Goal: Information Seeking & Learning: Learn about a topic

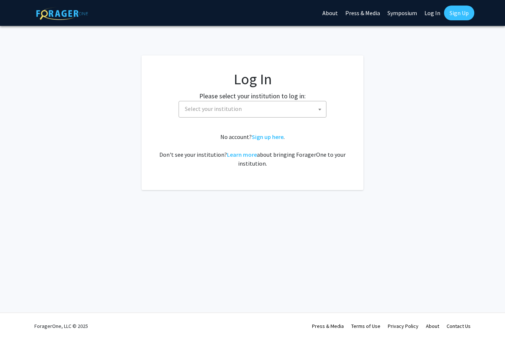
select select
click at [208, 117] on span "Select your institution" at bounding box center [253, 109] width 148 height 17
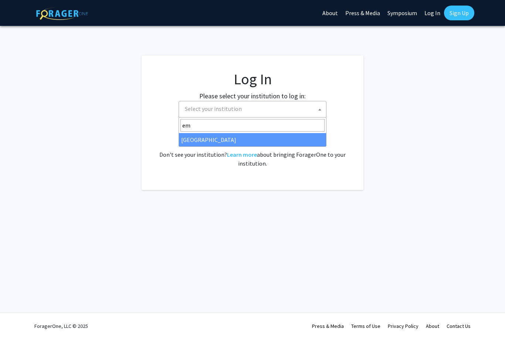
type input "emo"
select select "12"
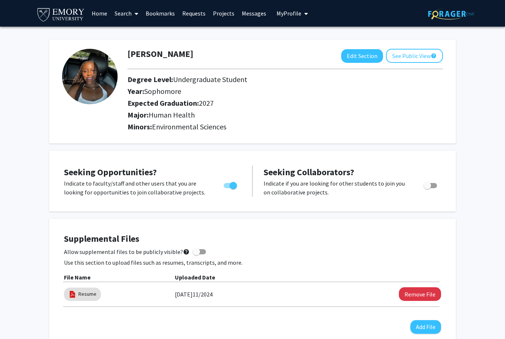
click at [119, 14] on link "Search" at bounding box center [126, 13] width 31 height 26
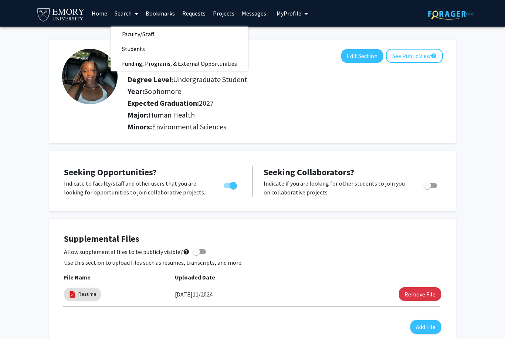
click at [128, 36] on span "Faculty/Staff" at bounding box center [138, 34] width 54 height 15
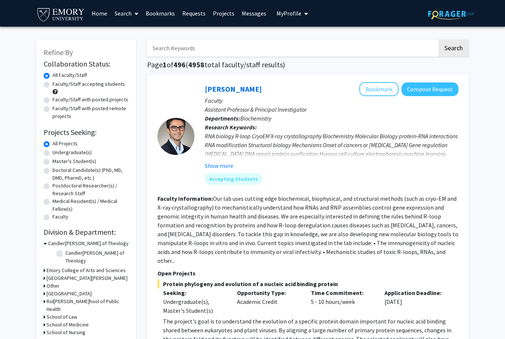
click at [53, 154] on label "Undergraduate(s)" at bounding box center [72, 153] width 39 height 8
click at [53, 154] on input "Undergraduate(s)" at bounding box center [55, 151] width 5 height 5
radio input "true"
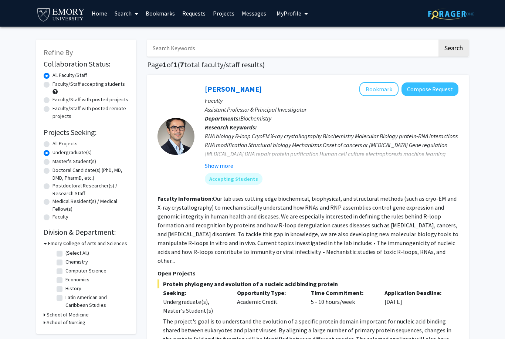
click at [53, 145] on label "All Projects" at bounding box center [65, 144] width 25 height 8
click at [53, 145] on input "All Projects" at bounding box center [55, 142] width 5 height 5
radio input "true"
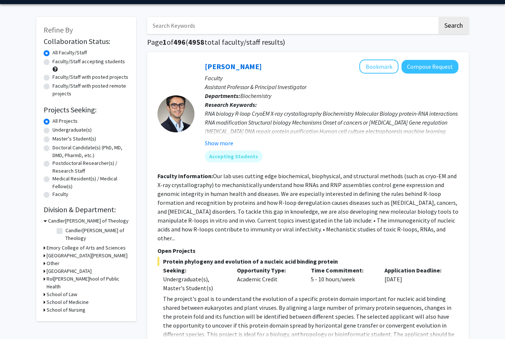
scroll to position [23, 0]
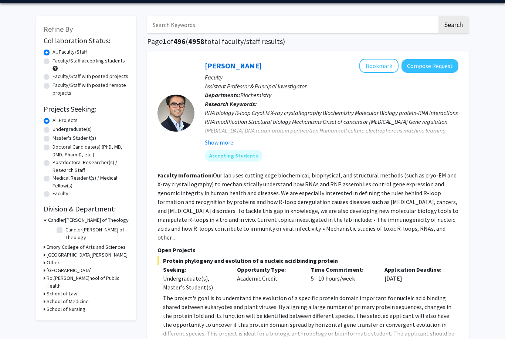
click at [53, 139] on label "Master's Student(s)" at bounding box center [75, 139] width 44 height 8
click at [53, 139] on input "Master's Student(s)" at bounding box center [55, 137] width 5 height 5
radio input "true"
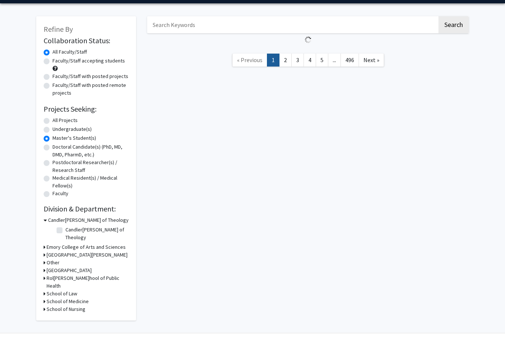
scroll to position [5, 0]
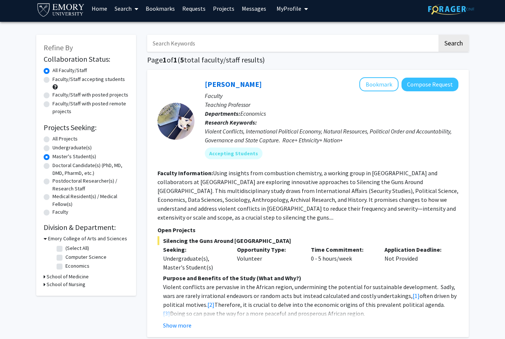
click at [53, 165] on label "Doctoral Candidate(s) (PhD, MD, DMD, PharmD, etc.)" at bounding box center [91, 170] width 76 height 16
click at [53, 165] on input "Doctoral Candidate(s) (PhD, MD, DMD, PharmD, etc.)" at bounding box center [55, 164] width 5 height 5
radio input "true"
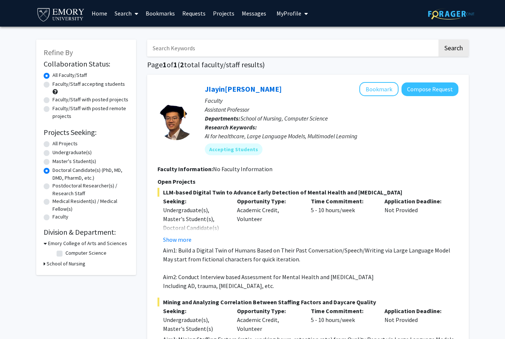
click at [53, 187] on label "Postdoctoral Researcher(s) / Research Staff" at bounding box center [91, 190] width 76 height 16
click at [53, 187] on input "Postdoctoral Researcher(s) / Research Staff" at bounding box center [55, 184] width 5 height 5
radio input "true"
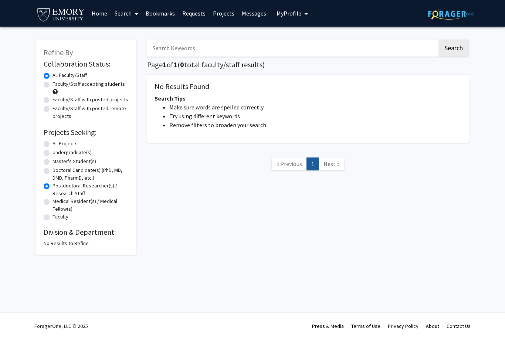
click at [53, 202] on label "Medical Resident(s) / Medical Fellow(s)" at bounding box center [91, 206] width 76 height 16
click at [53, 202] on input "Medical Resident(s) / Medical Fellow(s)" at bounding box center [55, 200] width 5 height 5
radio input "true"
click at [53, 216] on label "Faculty" at bounding box center [61, 217] width 16 height 8
click at [53, 216] on input "Faculty" at bounding box center [55, 215] width 5 height 5
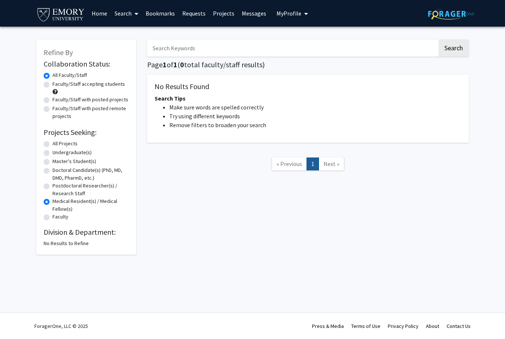
radio input "true"
click at [53, 155] on label "Undergraduate(s)" at bounding box center [72, 153] width 39 height 8
click at [53, 154] on input "Undergraduate(s)" at bounding box center [55, 151] width 5 height 5
radio input "true"
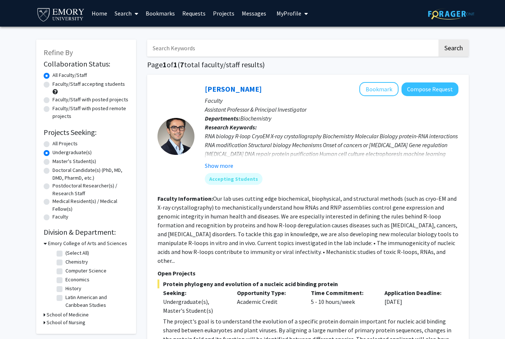
click at [53, 145] on label "All Projects" at bounding box center [65, 144] width 25 height 8
click at [53, 145] on input "All Projects" at bounding box center [55, 142] width 5 height 5
radio input "true"
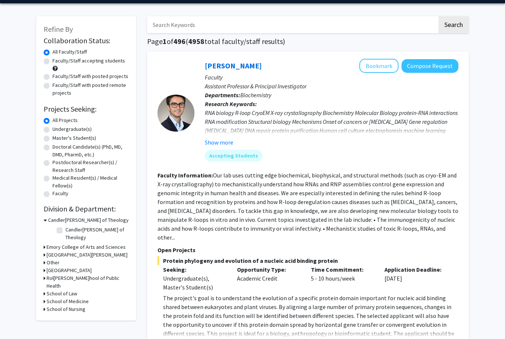
scroll to position [23, 0]
click at [53, 244] on h3 "Emory College of Arts and Sciences" at bounding box center [86, 248] width 79 height 8
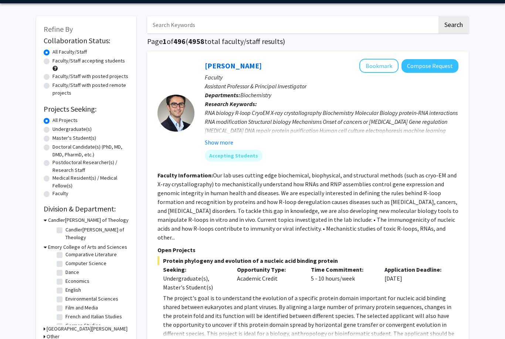
scroll to position [78, 0]
click at [65, 273] on label "Dance" at bounding box center [72, 277] width 14 height 8
click at [65, 273] on input "Dance" at bounding box center [67, 275] width 5 height 5
checkbox input "true"
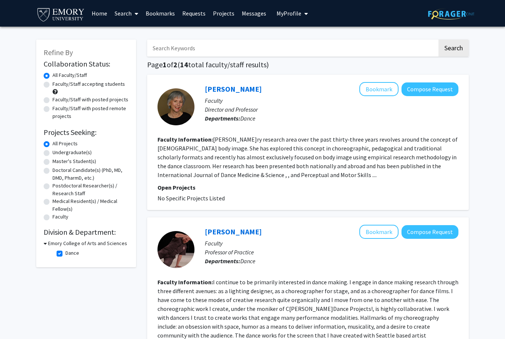
click at [185, 160] on fg-read-more "[PERSON_NAME]ry research area over the past thirty-three years revolves around …" at bounding box center [308, 157] width 300 height 43
click at [182, 175] on fg-read-more "[PERSON_NAME]ry research area over the past thirty-three years revolves around …" at bounding box center [308, 157] width 300 height 43
click at [172, 189] on p "Open Projects" at bounding box center [308, 187] width 301 height 9
click at [174, 187] on p "Open Projects" at bounding box center [308, 187] width 301 height 9
click at [189, 168] on fg-read-more "[PERSON_NAME]ry research area over the past thirty-three years revolves around …" at bounding box center [308, 157] width 300 height 43
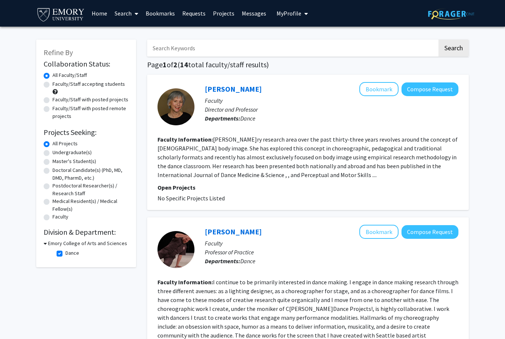
click at [171, 137] on b "Faculty Information:" at bounding box center [186, 139] width 56 height 7
click at [190, 181] on fg-search-faculty "[PERSON_NAME]kmark Compose Request Faculty Director and Professor Departments: …" at bounding box center [308, 142] width 301 height 121
click at [212, 172] on fg-read-more "[PERSON_NAME]ry research area over the past thirty-three years revolves around …" at bounding box center [308, 157] width 300 height 43
click at [183, 91] on div at bounding box center [176, 106] width 37 height 37
click at [177, 106] on div at bounding box center [176, 106] width 37 height 37
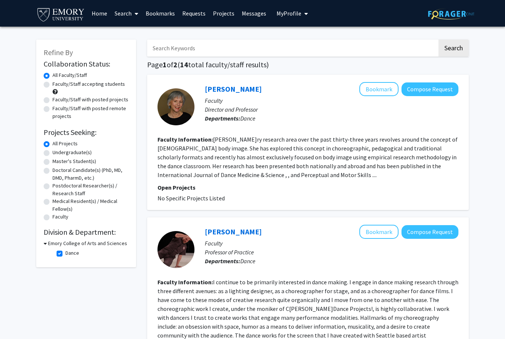
click at [214, 87] on link "[PERSON_NAME]" at bounding box center [233, 88] width 57 height 9
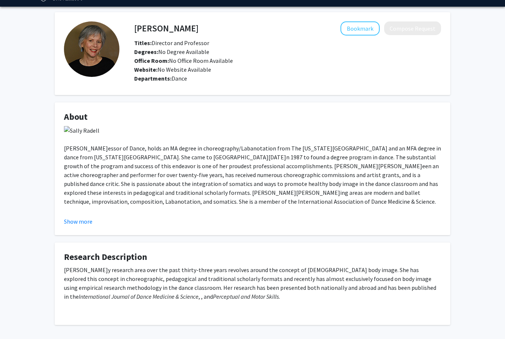
scroll to position [21, 0]
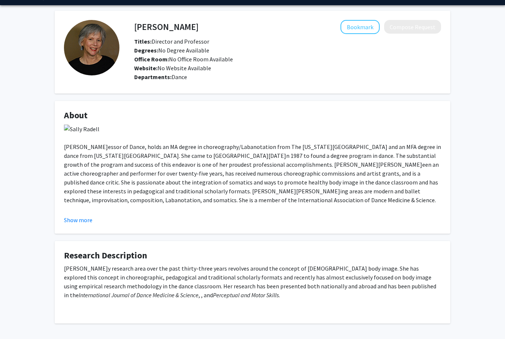
click at [64, 220] on button "Show more" at bounding box center [78, 220] width 28 height 9
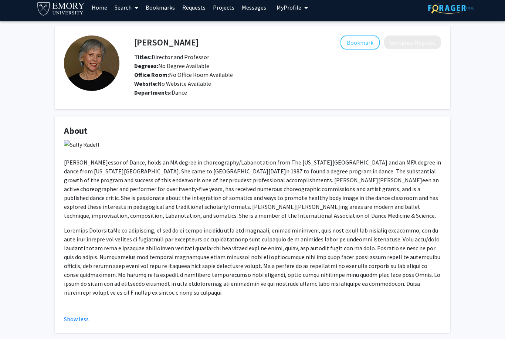
scroll to position [0, 0]
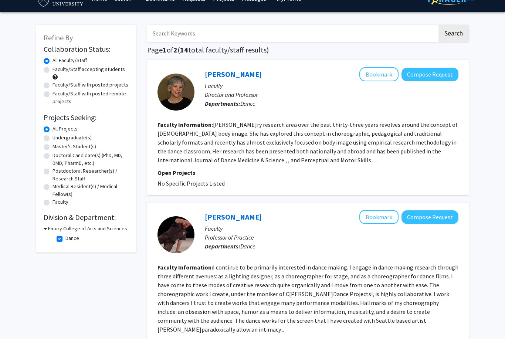
scroll to position [24, 0]
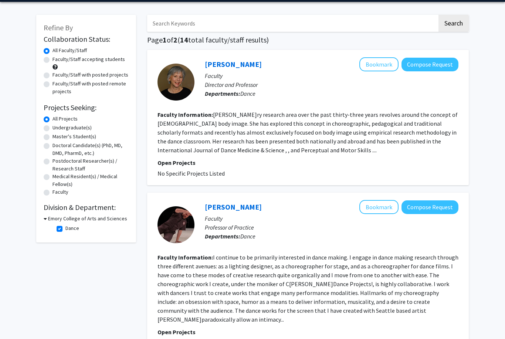
click at [65, 227] on label "Dance" at bounding box center [72, 229] width 14 height 8
click at [65, 227] on input "Dance" at bounding box center [67, 227] width 5 height 5
checkbox input "false"
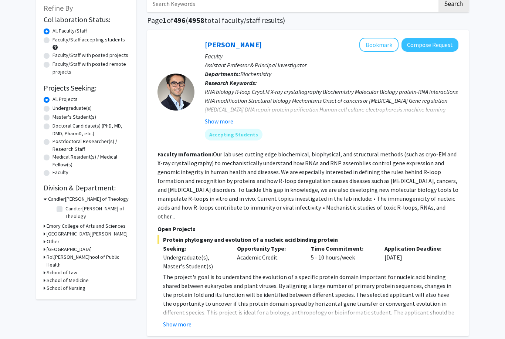
click at [51, 223] on h3 "Emory College of Arts and Sciences" at bounding box center [86, 227] width 79 height 8
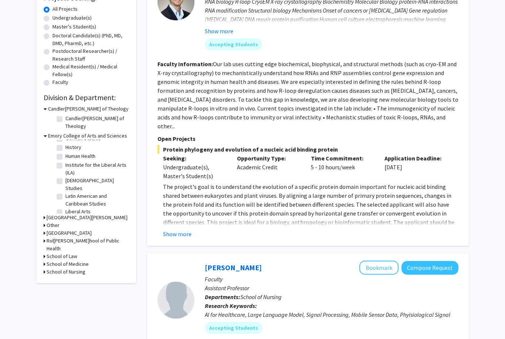
scroll to position [158, 0]
click at [65, 153] on label "Human Health" at bounding box center [80, 157] width 30 height 8
click at [65, 153] on input "Human Health" at bounding box center [67, 155] width 5 height 5
checkbox input "true"
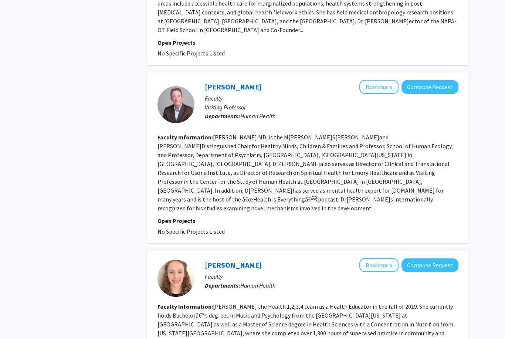
scroll to position [1331, 0]
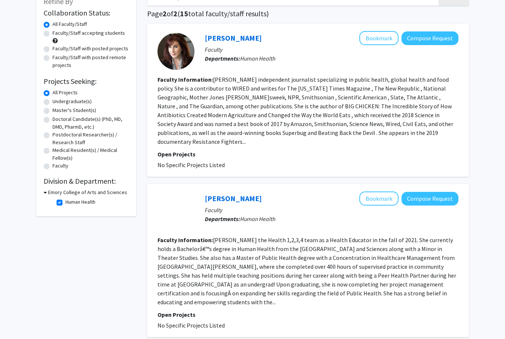
scroll to position [51, 0]
click at [65, 202] on label "Human Health" at bounding box center [80, 202] width 30 height 8
click at [65, 202] on input "Human Health" at bounding box center [67, 200] width 5 height 5
checkbox input "false"
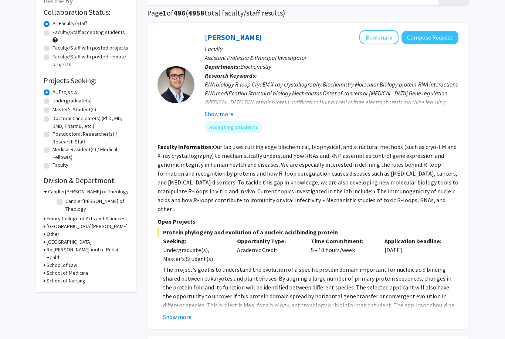
click at [61, 215] on h3 "Emory College of Arts and Sciences" at bounding box center [86, 219] width 79 height 8
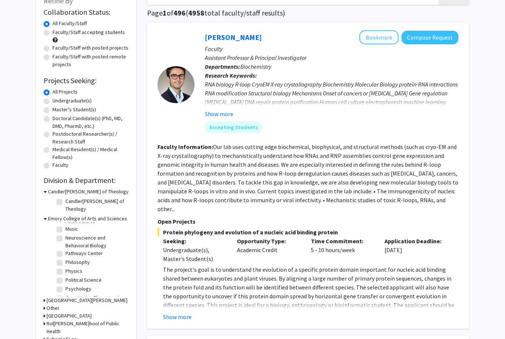
scroll to position [278, 0]
click at [65, 231] on label "Neuroscience and Behavioral Biology" at bounding box center [95, 239] width 61 height 16
click at [65, 231] on input "Neuroscience and Behavioral Biology" at bounding box center [67, 233] width 5 height 5
checkbox input "true"
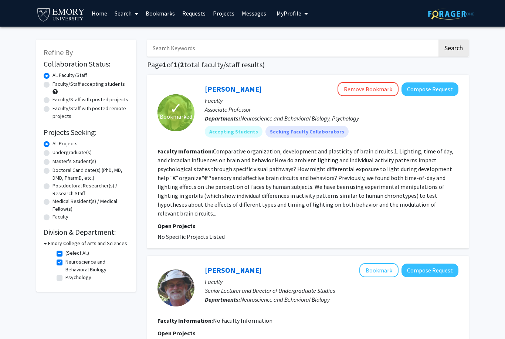
click at [450, 178] on section "Faculty Information: Comparative organization, development and plasticity of br…" at bounding box center [308, 182] width 301 height 71
click at [250, 90] on link "[PERSON_NAME]" at bounding box center [233, 88] width 57 height 9
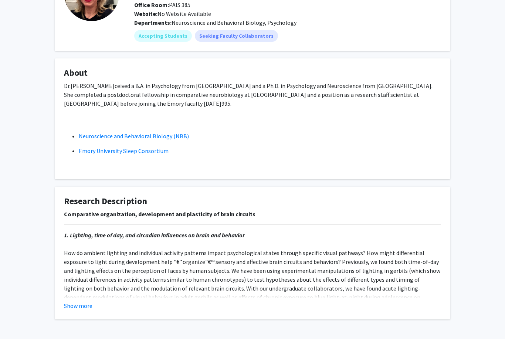
scroll to position [77, 0]
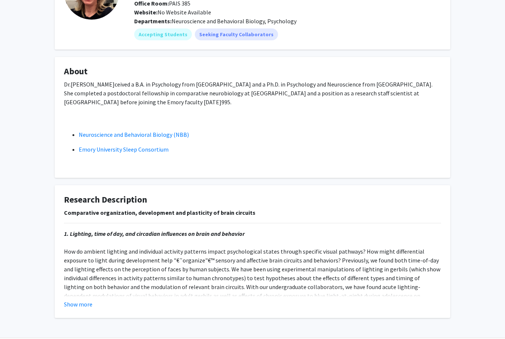
click at [96, 147] on link "Emory University Sleep Consortium" at bounding box center [124, 149] width 90 height 7
click at [75, 300] on button "Show more" at bounding box center [78, 304] width 28 height 9
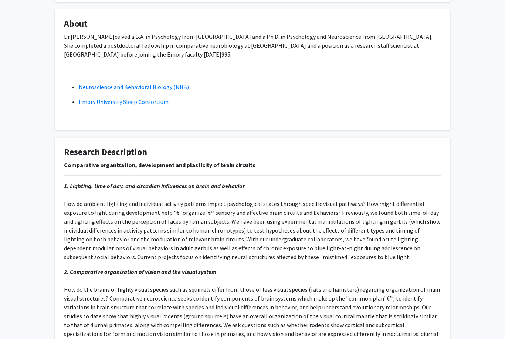
scroll to position [111, 0]
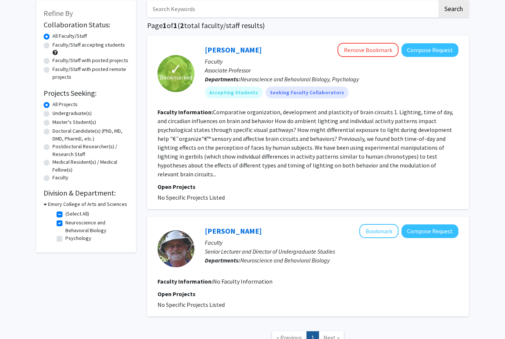
scroll to position [33, 0]
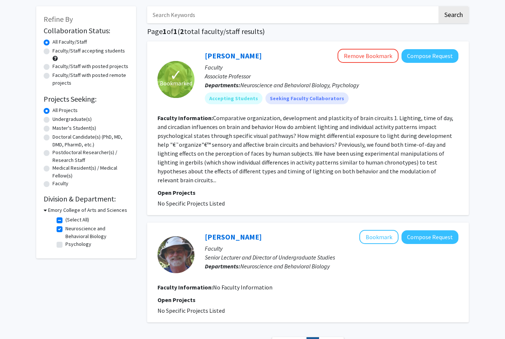
click at [65, 230] on label "Neuroscience and Behavioral Biology" at bounding box center [95, 233] width 61 height 16
click at [65, 230] on input "Neuroscience and Behavioral Biology" at bounding box center [67, 227] width 5 height 5
checkbox input "false"
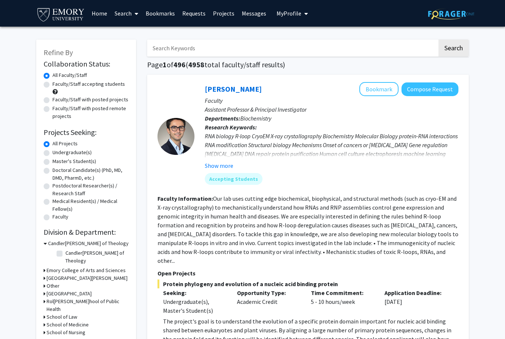
click at [53, 267] on h3 "Emory College of Arts and Sciences" at bounding box center [86, 271] width 79 height 8
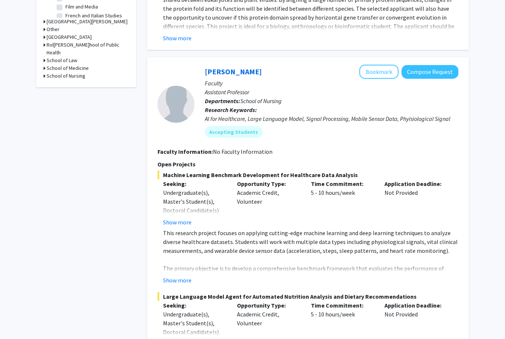
scroll to position [330, 0]
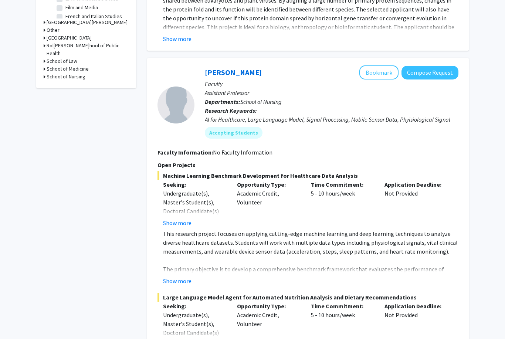
click at [169, 277] on button "Show more" at bounding box center [177, 281] width 28 height 9
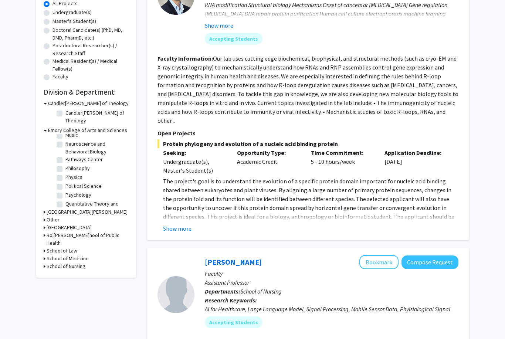
scroll to position [280, 0]
click at [65, 191] on label "Psychology" at bounding box center [78, 195] width 26 height 8
click at [65, 191] on input "Psychology" at bounding box center [67, 193] width 5 height 5
checkbox input "true"
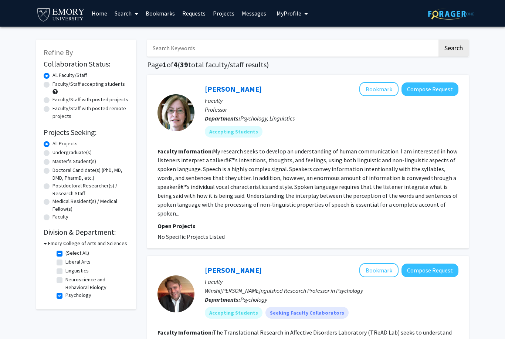
click at [199, 196] on fg-read-more "My research seeks to develop an understanding of human communication. I am inte…" at bounding box center [308, 183] width 301 height 70
click at [208, 93] on link "[PERSON_NAME]" at bounding box center [233, 88] width 57 height 9
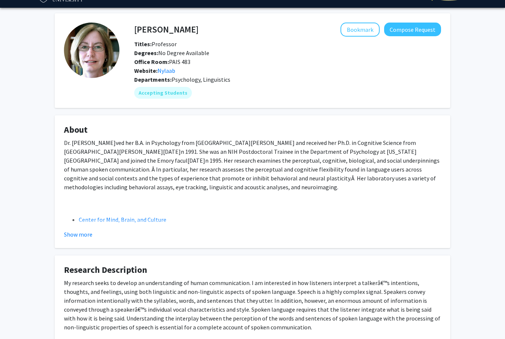
scroll to position [19, 0]
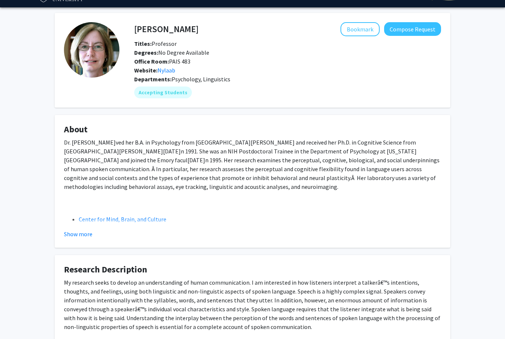
click at [81, 236] on button "Show more" at bounding box center [78, 234] width 28 height 9
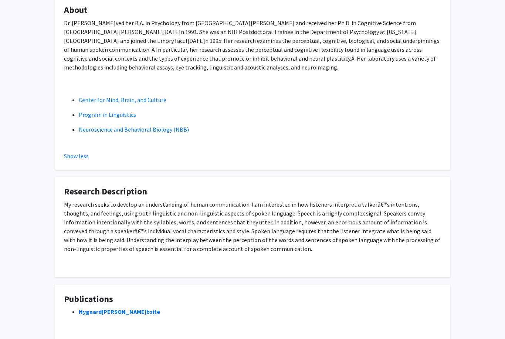
scroll to position [152, 0]
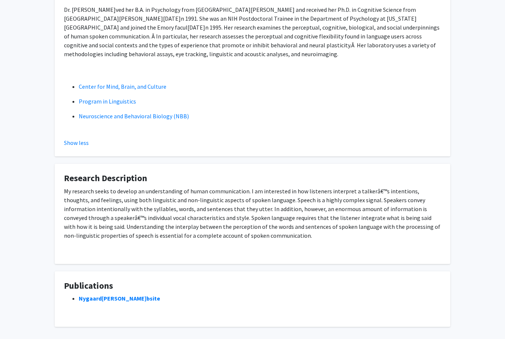
click at [93, 295] on link "Nygaard[PERSON_NAME]bsite" at bounding box center [119, 298] width 81 height 7
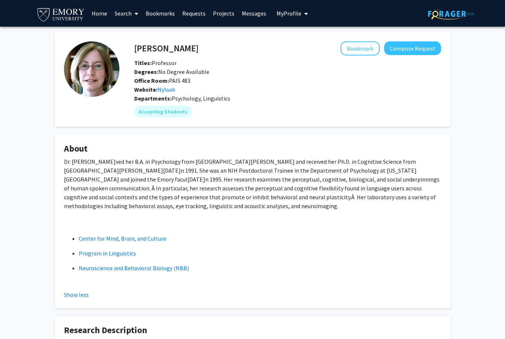
click at [359, 44] on button "Bookmark" at bounding box center [360, 48] width 39 height 14
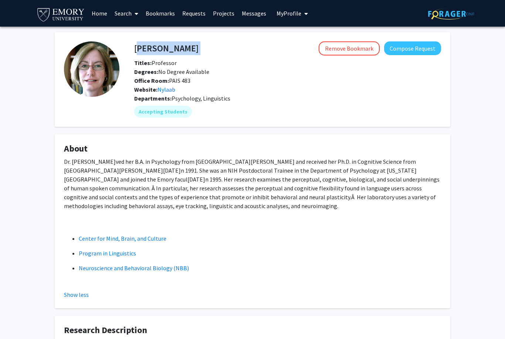
click at [137, 235] on link "Center for Mind, Brain, and Culture" at bounding box center [123, 238] width 88 height 7
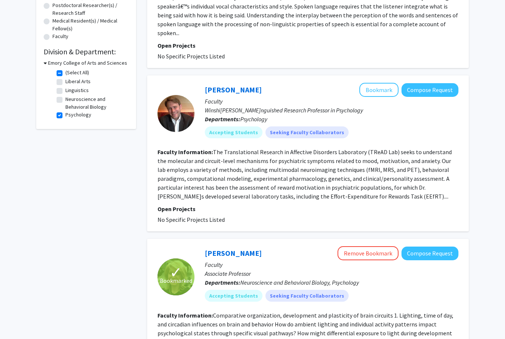
scroll to position [188, 0]
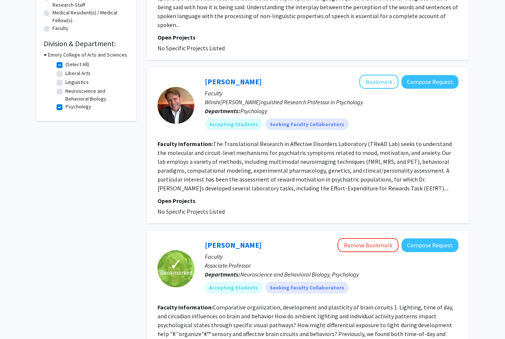
click at [258, 77] on link "[PERSON_NAME]" at bounding box center [233, 81] width 57 height 9
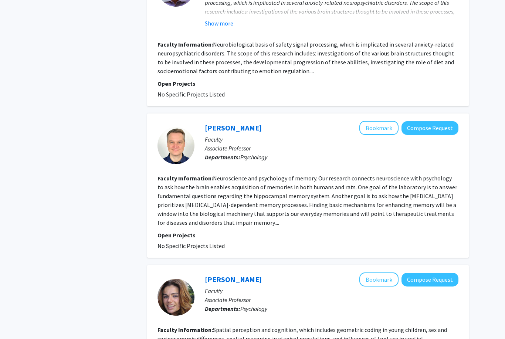
scroll to position [838, 0]
click at [383, 121] on button "Bookmark" at bounding box center [379, 128] width 39 height 14
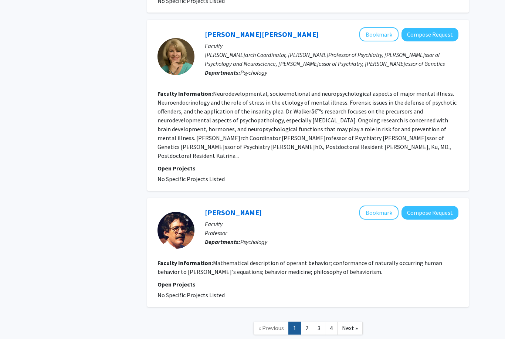
scroll to position [1433, 0]
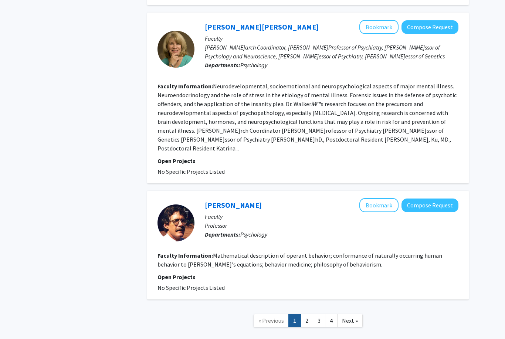
click at [312, 315] on link "2" at bounding box center [307, 321] width 13 height 13
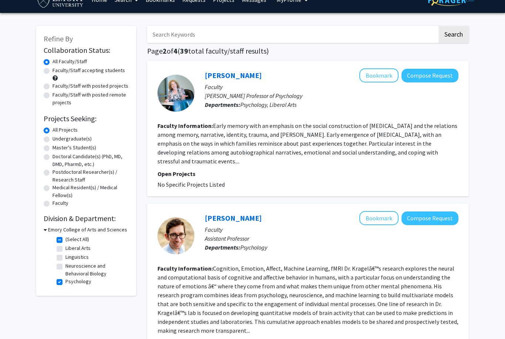
scroll to position [14, 0]
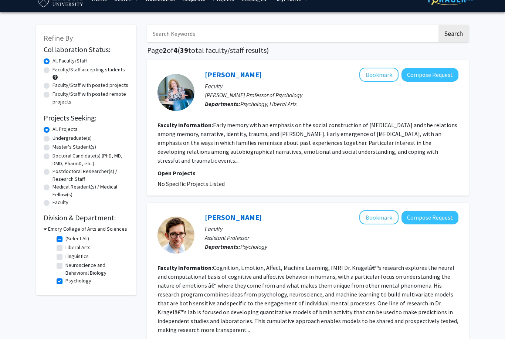
click at [75, 240] on label "(Select All)" at bounding box center [77, 239] width 24 height 8
click at [70, 240] on input "(Select All)" at bounding box center [67, 237] width 5 height 5
checkbox input "false"
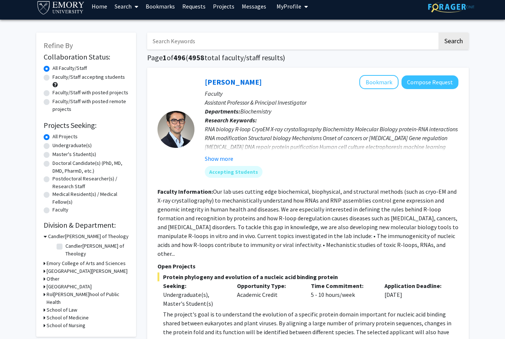
scroll to position [9, 0]
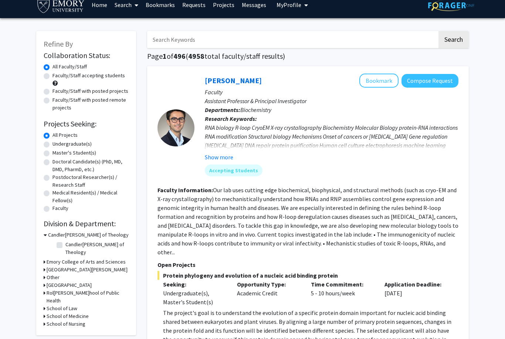
click at [100, 258] on h3 "Emory College of Arts and Sciences" at bounding box center [86, 262] width 79 height 8
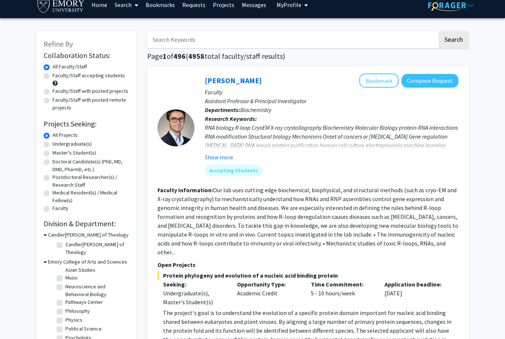
scroll to position [270, 0]
click at [65, 273] on label "Music" at bounding box center [71, 277] width 13 height 8
click at [65, 273] on input "Music" at bounding box center [67, 275] width 5 height 5
checkbox input "true"
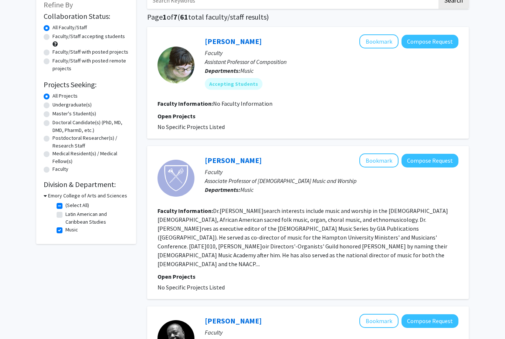
scroll to position [48, 0]
click at [65, 230] on label "Music" at bounding box center [71, 230] width 13 height 8
click at [65, 230] on input "Music" at bounding box center [67, 228] width 5 height 5
checkbox input "false"
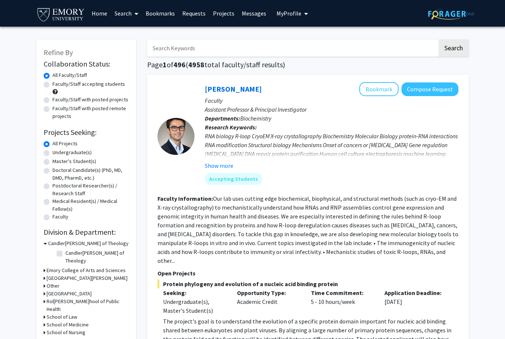
click at [102, 267] on h3 "Emory College of Arts and Sciences" at bounding box center [86, 271] width 79 height 8
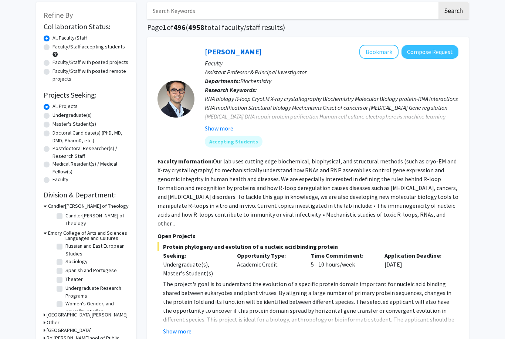
scroll to position [380, 0]
click at [116, 285] on label "Undergraduate Research Programs" at bounding box center [95, 293] width 61 height 16
click at [70, 285] on input "Undergraduate Research Programs" at bounding box center [67, 287] width 5 height 5
checkbox input "true"
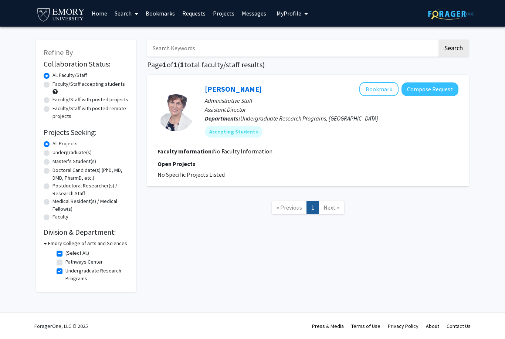
click at [386, 92] on button "Bookmark" at bounding box center [379, 89] width 39 height 14
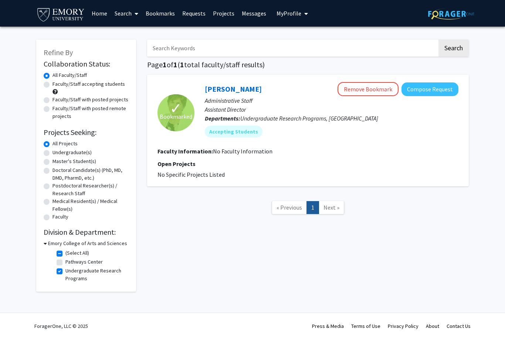
click at [51, 245] on h3 "Emory College of Arts and Sciences" at bounding box center [87, 244] width 79 height 8
click at [68, 246] on h3 "Emory College of Arts and Sciences" at bounding box center [86, 244] width 79 height 8
click at [65, 264] on label "Pathways Center" at bounding box center [83, 262] width 37 height 8
click at [65, 263] on input "Pathways Center" at bounding box center [67, 260] width 5 height 5
checkbox input "true"
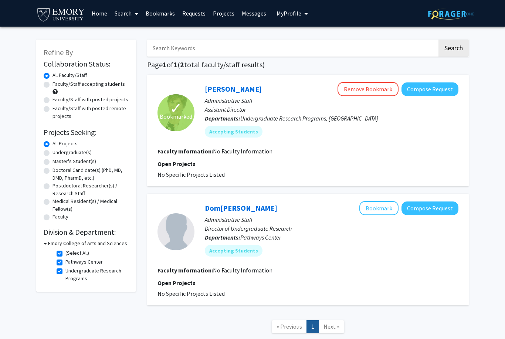
click at [65, 271] on label "Undergraduate Research Programs" at bounding box center [95, 275] width 61 height 16
click at [65, 271] on input "Undergraduate Research Programs" at bounding box center [67, 269] width 5 height 5
checkbox input "false"
checkbox input "true"
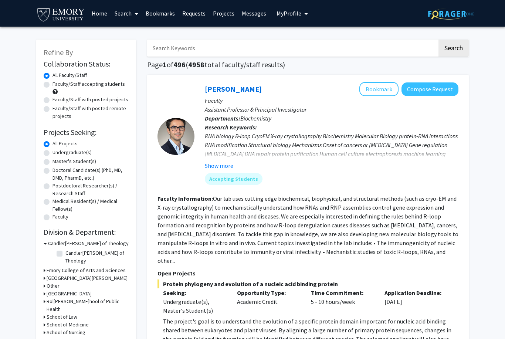
click at [107, 267] on h3 "Emory College of Arts and Sciences" at bounding box center [86, 271] width 79 height 8
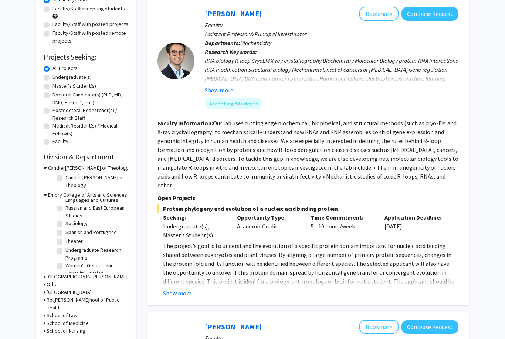
scroll to position [380, 0]
click at [105, 262] on label "Women's Gender, and Sexuality Studies" at bounding box center [95, 270] width 61 height 16
click at [70, 262] on input "Women's Gender, and Sexuality Studies" at bounding box center [67, 264] width 5 height 5
checkbox input "true"
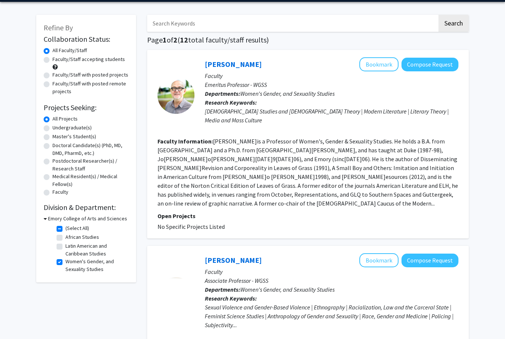
scroll to position [41, 0]
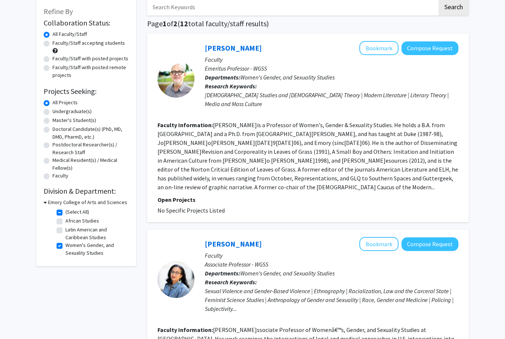
click at [65, 243] on label "Women's Gender, and Sexuality Studies" at bounding box center [95, 250] width 61 height 16
click at [65, 243] on input "Women's Gender, and Sexuality Studies" at bounding box center [67, 244] width 5 height 5
checkbox input "false"
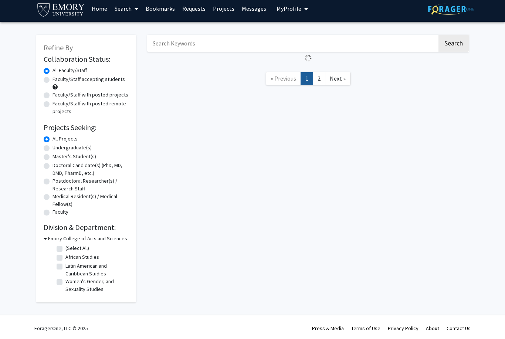
scroll to position [6, 0]
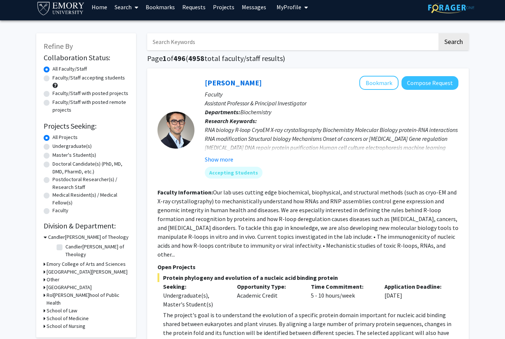
click at [120, 261] on h3 "Emory College of Arts and Sciences" at bounding box center [86, 265] width 79 height 8
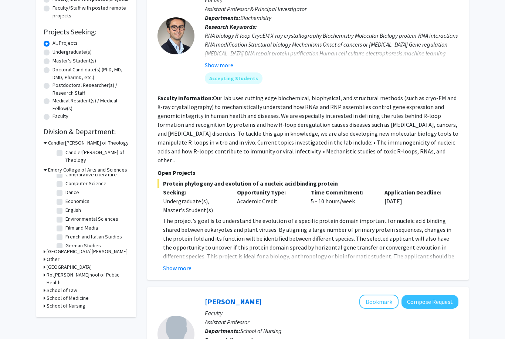
scroll to position [105, 0]
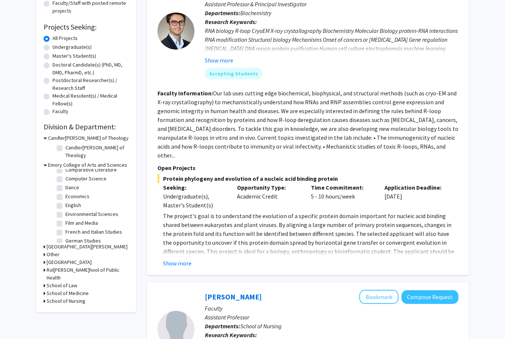
click at [84, 290] on h3 "School of Medicine" at bounding box center [68, 294] width 42 height 8
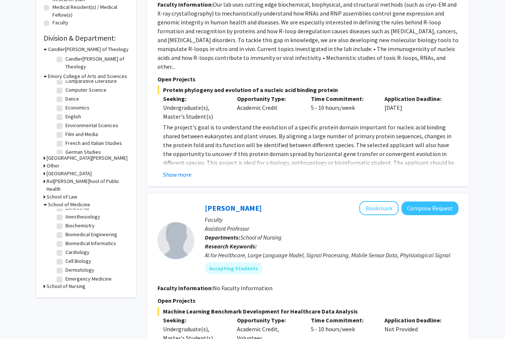
scroll to position [4, 0]
click at [88, 215] on label "Anesthesiology" at bounding box center [82, 219] width 35 height 8
click at [70, 215] on input "Anesthesiology" at bounding box center [67, 217] width 5 height 5
checkbox input "true"
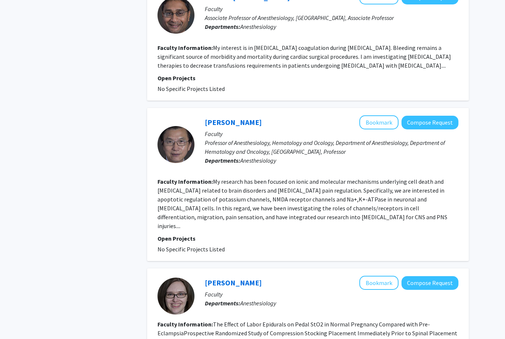
scroll to position [807, 0]
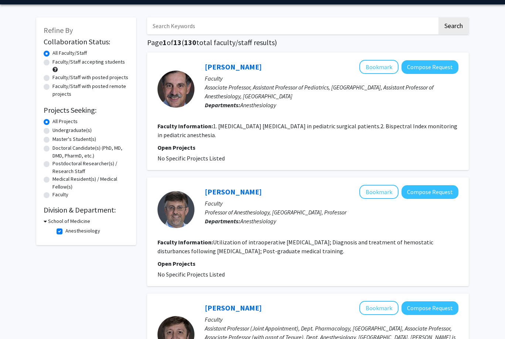
scroll to position [21, 0]
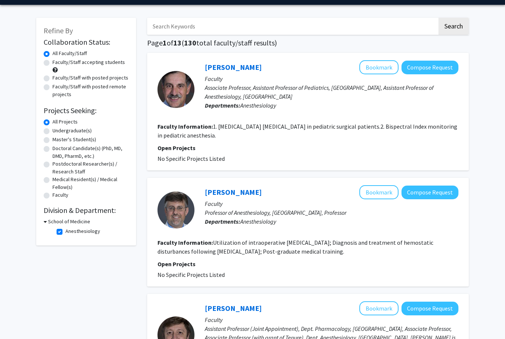
click at [91, 234] on label "Anesthesiology" at bounding box center [82, 232] width 35 height 8
click at [70, 233] on input "Anesthesiology" at bounding box center [67, 230] width 5 height 5
checkbox input "false"
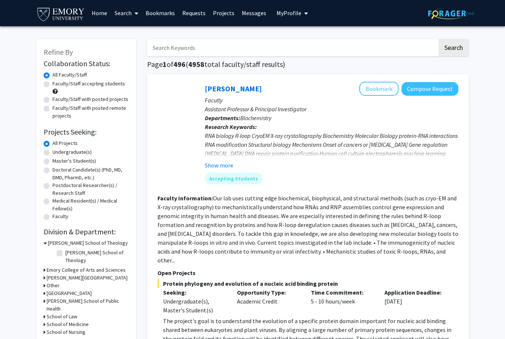
scroll to position [10, 0]
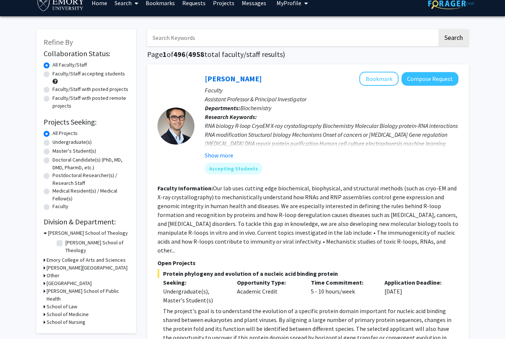
click at [83, 311] on h3 "School of Medicine" at bounding box center [68, 315] width 42 height 8
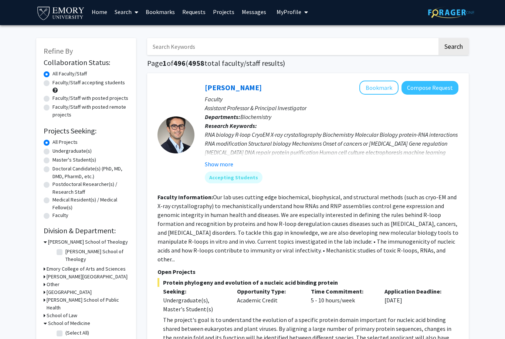
scroll to position [0, 0]
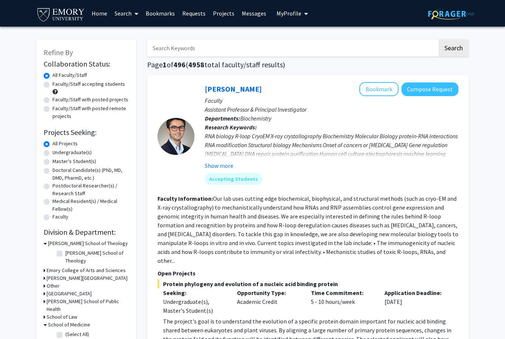
click at [229, 50] on input "Search Keywords" at bounding box center [292, 48] width 290 height 17
type input "Sports"
click at [458, 51] on button "Search" at bounding box center [454, 48] width 30 height 17
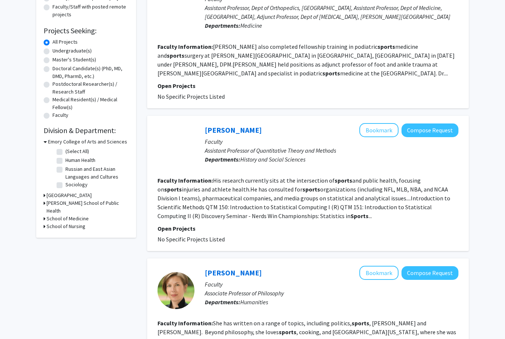
scroll to position [102, 0]
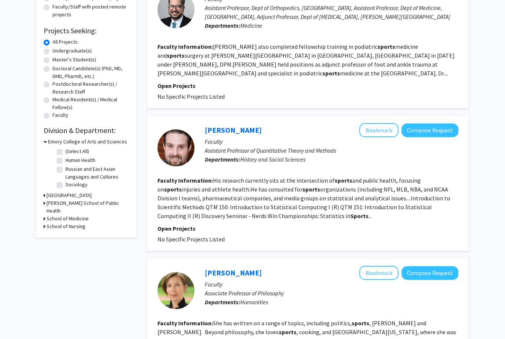
click at [236, 146] on p "Assistant Professor of Quantitative Theory and Methods" at bounding box center [332, 150] width 254 height 9
click at [237, 134] on link "Zachary Binney" at bounding box center [233, 129] width 57 height 9
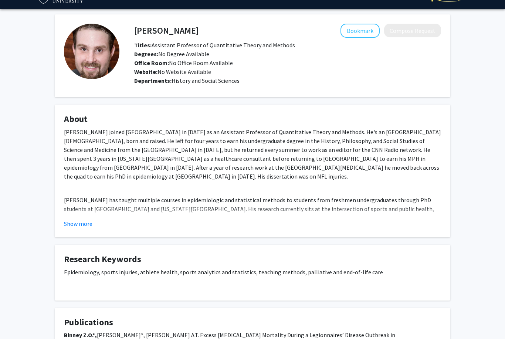
scroll to position [18, 0]
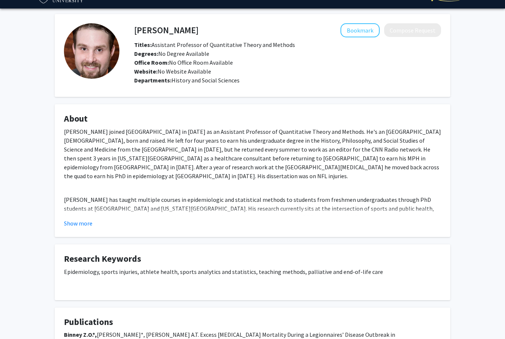
click at [88, 222] on button "Show more" at bounding box center [78, 223] width 28 height 9
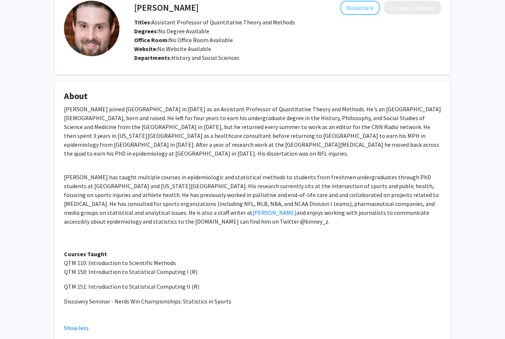
scroll to position [0, 0]
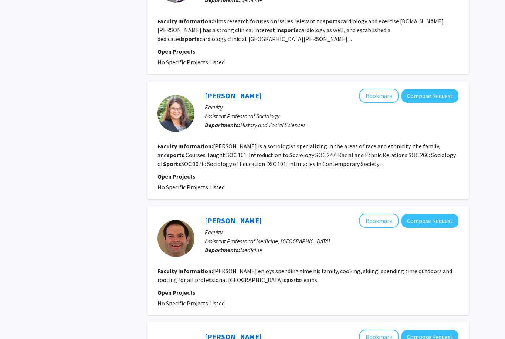
scroll to position [671, 0]
